Goal: Task Accomplishment & Management: Use online tool/utility

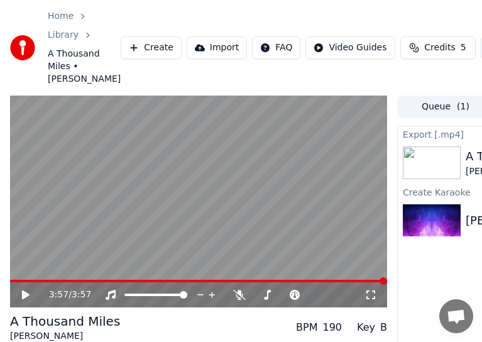
click at [121, 59] on button "Create" at bounding box center [151, 47] width 61 height 23
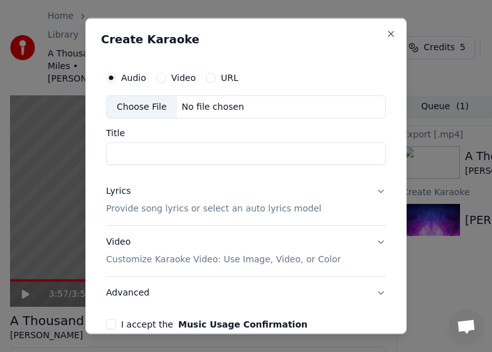
click at [133, 106] on div "Choose File" at bounding box center [142, 106] width 70 height 23
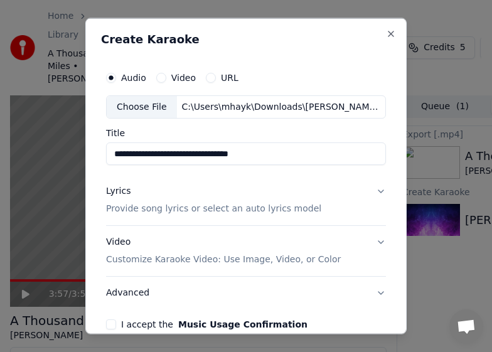
drag, startPoint x: 247, startPoint y: 153, endPoint x: 209, endPoint y: 154, distance: 38.3
click at [209, 154] on input "**********" at bounding box center [246, 154] width 280 height 23
click at [209, 156] on input "**********" at bounding box center [246, 154] width 280 height 23
type input "**********"
click at [368, 193] on button "Lyrics Provide song lyrics or select an auto lyrics model" at bounding box center [246, 200] width 280 height 50
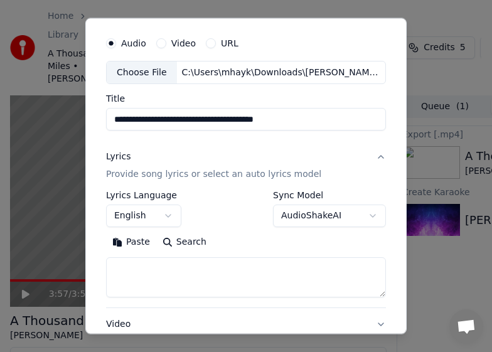
scroll to position [63, 0]
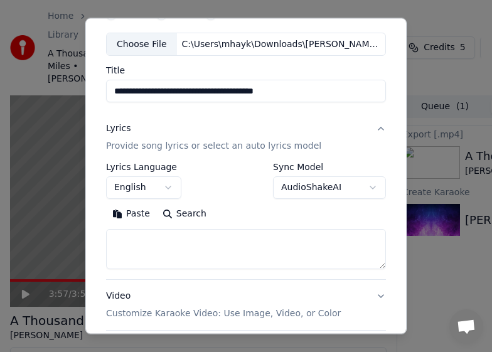
click at [146, 247] on textarea at bounding box center [246, 249] width 280 height 40
paste textarea "**********"
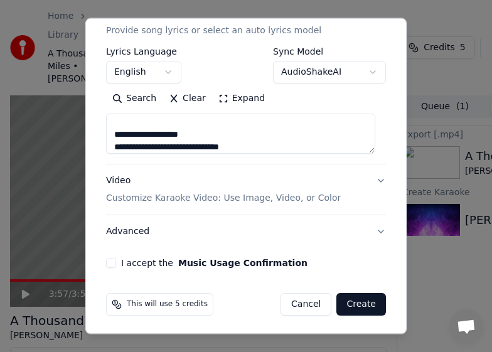
scroll to position [180, 0]
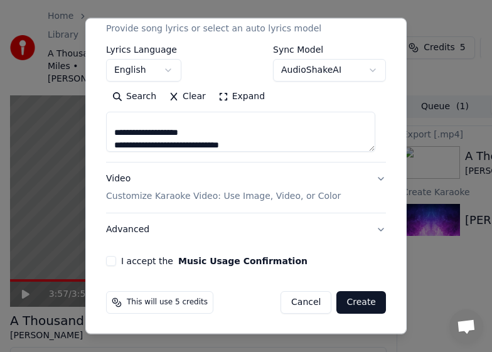
type textarea "**********"
click at [114, 262] on button "I accept the Music Usage Confirmation" at bounding box center [111, 261] width 10 height 10
click at [369, 180] on button "Video Customize Karaoke Video: Use Image, Video, or Color" at bounding box center [246, 188] width 280 height 50
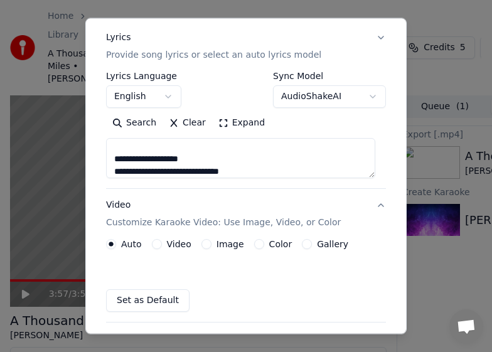
scroll to position [146, 0]
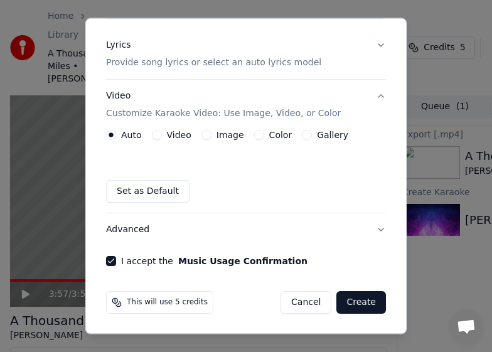
click at [302, 136] on button "Gallery" at bounding box center [307, 135] width 10 height 10
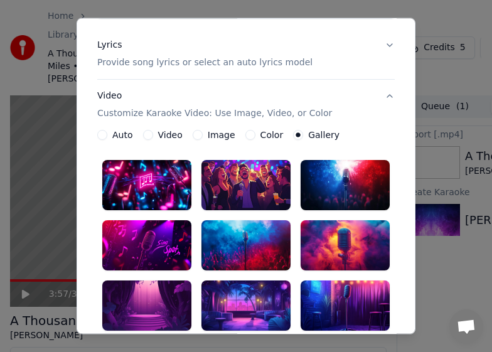
click at [345, 249] on div at bounding box center [345, 245] width 89 height 50
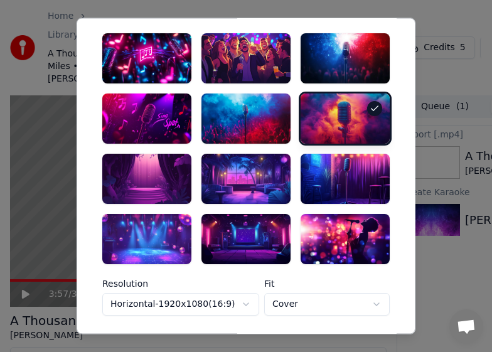
scroll to position [272, 0]
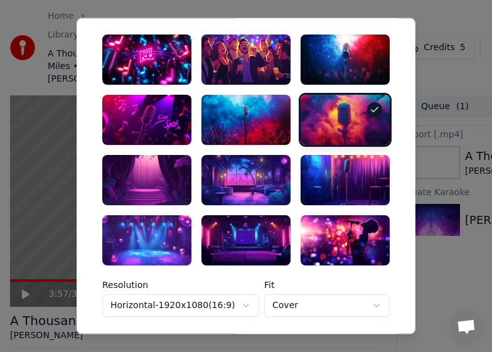
click at [345, 126] on div at bounding box center [345, 120] width 89 height 50
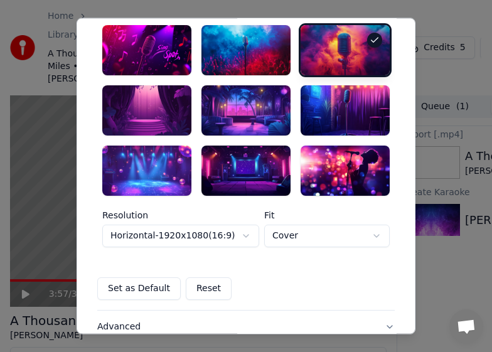
scroll to position [438, 0]
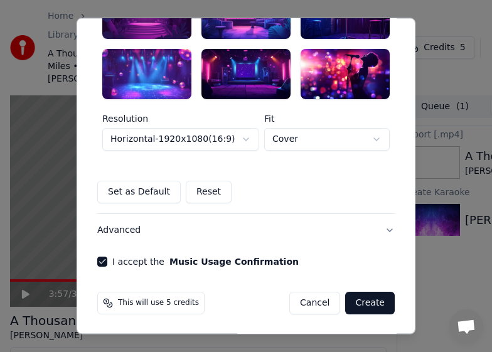
click at [126, 188] on button "Set as Default" at bounding box center [139, 191] width 84 height 23
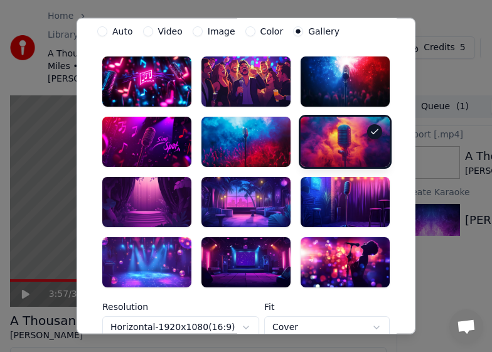
click at [355, 149] on div at bounding box center [345, 142] width 89 height 50
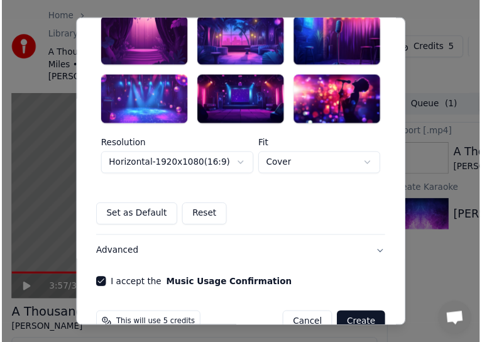
scroll to position [438, 0]
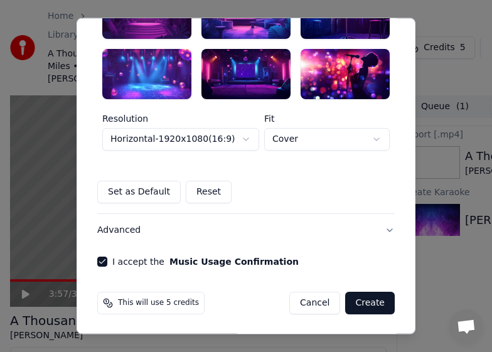
click at [372, 303] on button "Create" at bounding box center [370, 302] width 50 height 23
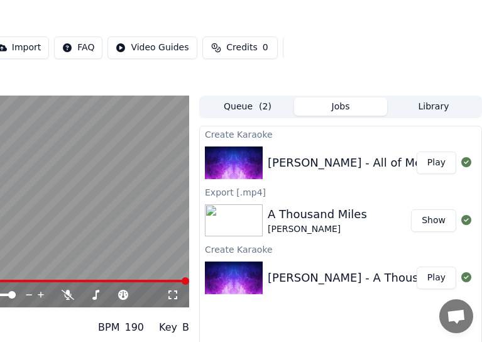
scroll to position [0, 0]
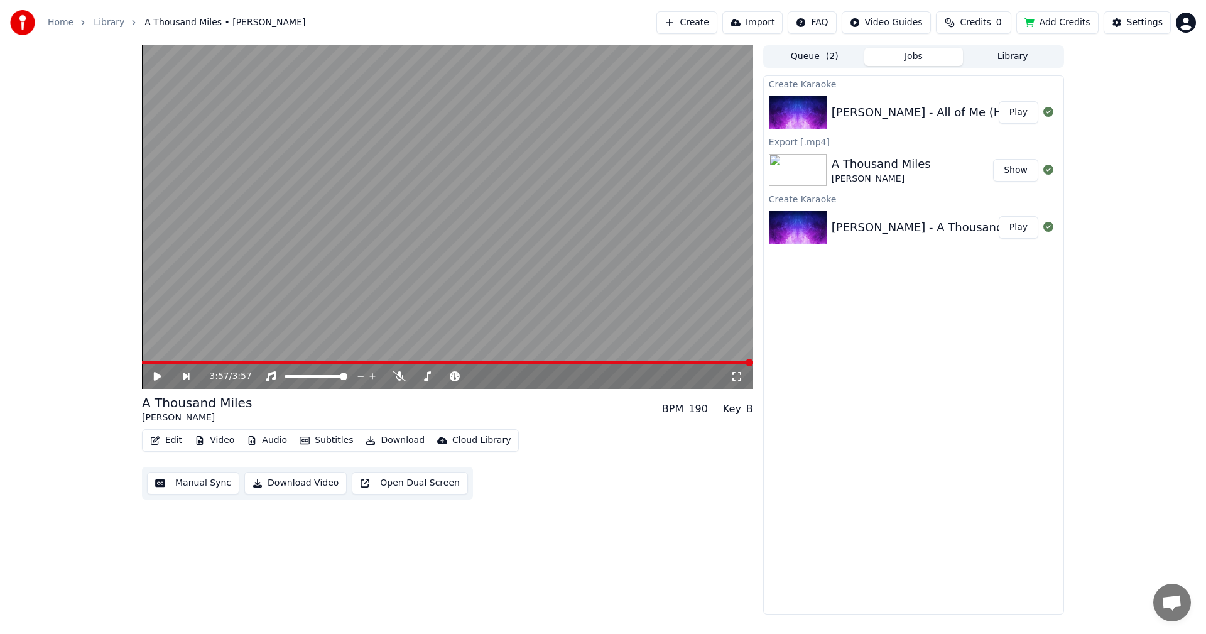
click at [156, 377] on icon at bounding box center [158, 376] width 8 height 9
click at [153, 373] on icon at bounding box center [166, 376] width 29 height 10
click at [912, 116] on div "[PERSON_NAME] - All of Me (HD Karaoke Version)" at bounding box center [971, 113] width 278 height 18
click at [1015, 112] on button "Play" at bounding box center [1019, 112] width 40 height 23
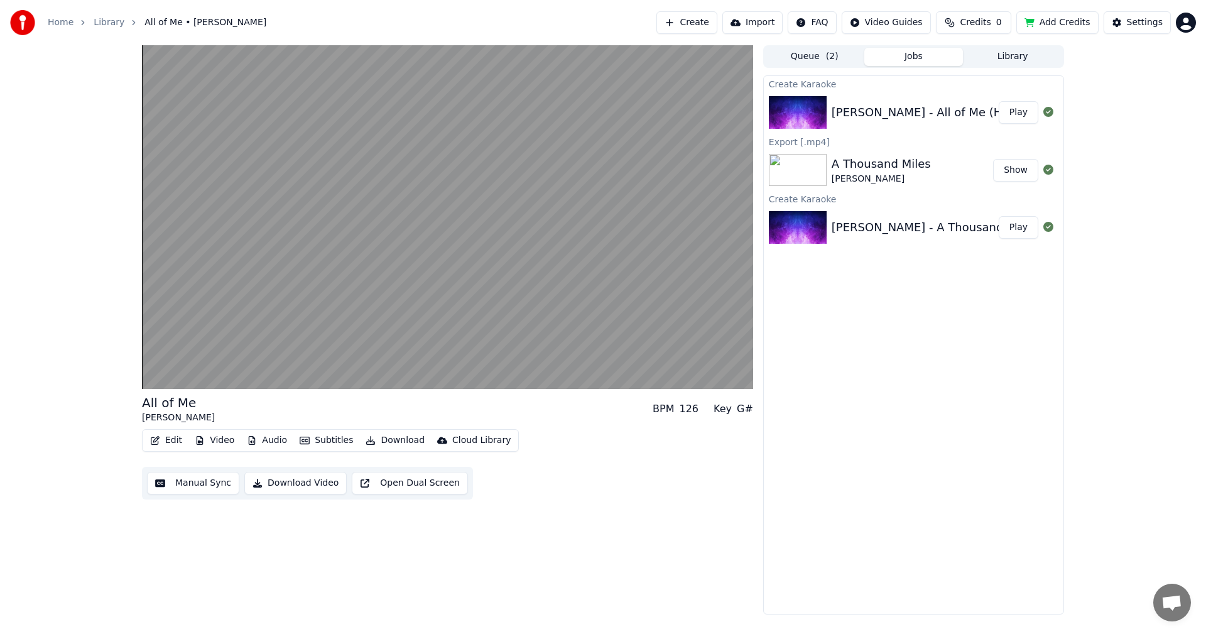
click at [592, 420] on div "All of Me [PERSON_NAME] BPM 126 Key G#" at bounding box center [447, 409] width 611 height 30
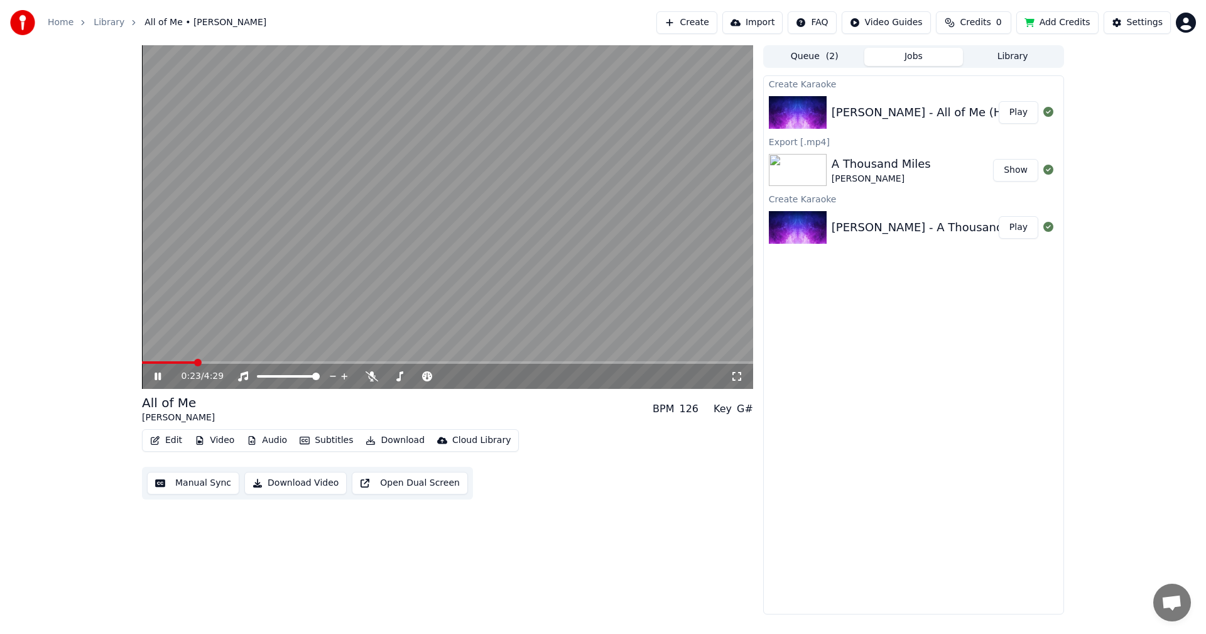
click at [501, 225] on video at bounding box center [447, 217] width 611 height 344
click at [473, 236] on video at bounding box center [447, 217] width 611 height 344
click at [553, 192] on video at bounding box center [447, 217] width 611 height 344
click at [452, 119] on video at bounding box center [447, 217] width 611 height 344
click at [474, 197] on video at bounding box center [447, 217] width 611 height 344
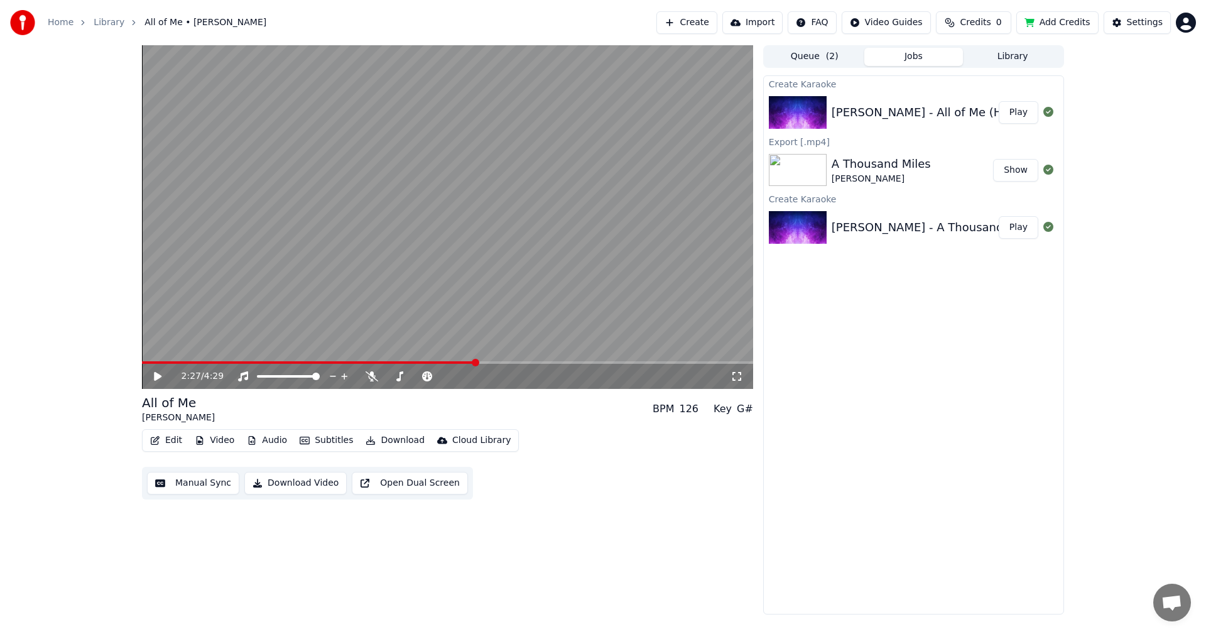
click at [377, 440] on button "Download" at bounding box center [395, 440] width 69 height 18
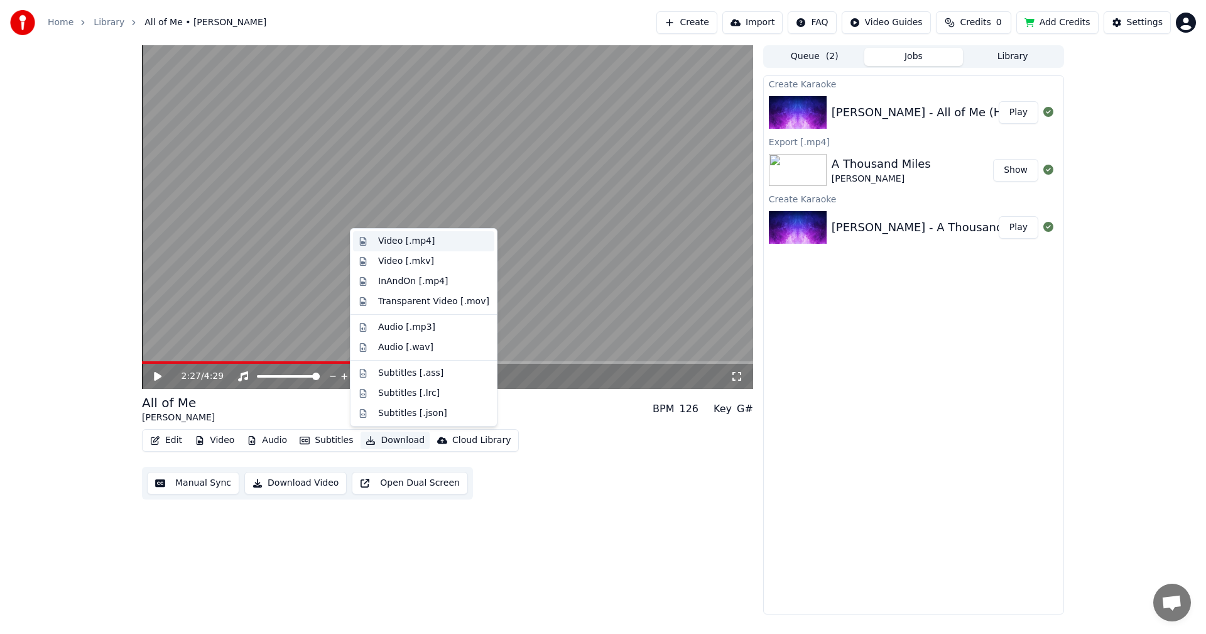
click at [401, 238] on div "Video [.mp4]" at bounding box center [406, 241] width 57 height 13
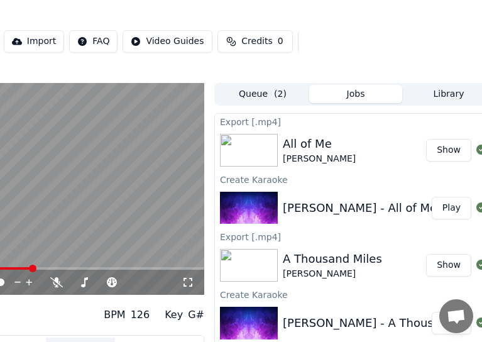
scroll to position [0, 198]
